Goal: Task Accomplishment & Management: Manage account settings

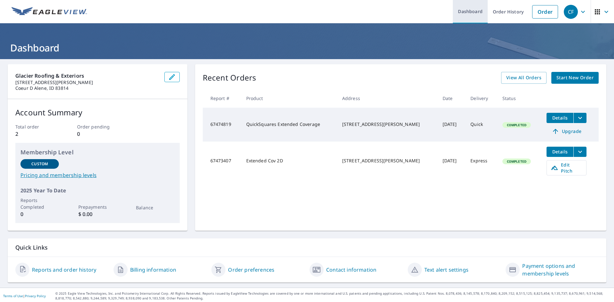
click at [456, 14] on link "Dashboard" at bounding box center [470, 11] width 35 height 23
click at [466, 17] on link "Dashboard" at bounding box center [470, 11] width 35 height 23
click at [168, 77] on icon "button" at bounding box center [172, 77] width 8 height 8
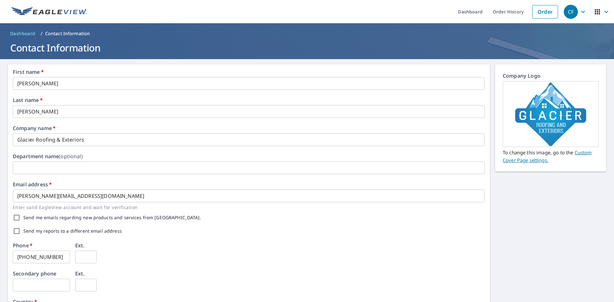
click at [40, 12] on img at bounding box center [49, 12] width 75 height 10
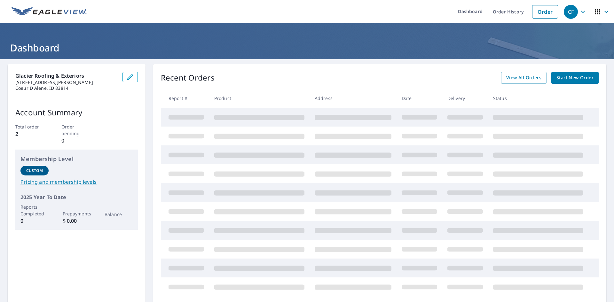
click at [127, 78] on icon "button" at bounding box center [130, 77] width 6 height 6
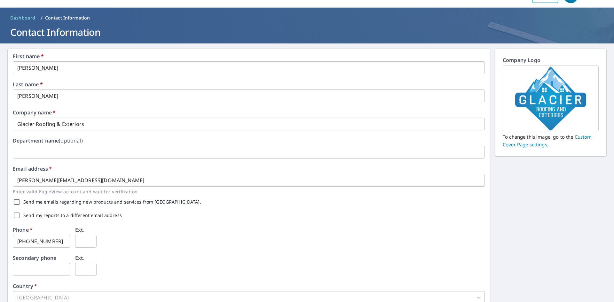
scroll to position [148, 0]
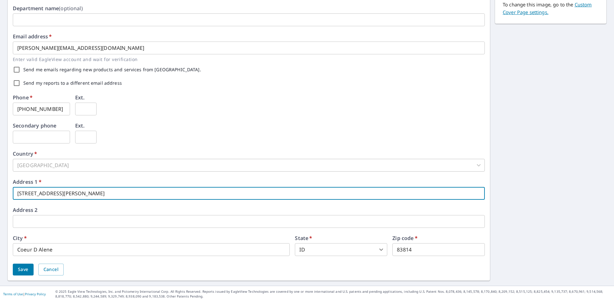
drag, startPoint x: 23, startPoint y: 192, endPoint x: 6, endPoint y: 192, distance: 17.3
click at [6, 192] on div "First name   * [PERSON_NAME] ​ Last name   * [PERSON_NAME] ​ Company name   * G…" at bounding box center [307, 98] width 614 height 375
click at [148, 192] on input "[STREET_ADDRESS][PERSON_NAME]" at bounding box center [249, 193] width 472 height 13
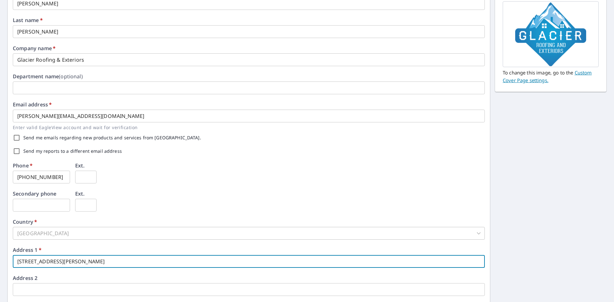
scroll to position [0, 0]
